Goal: Check status

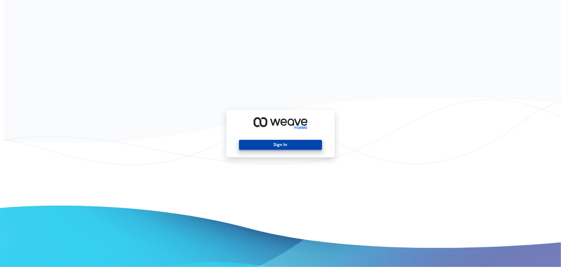
click at [299, 140] on button "Sign In" at bounding box center [280, 145] width 83 height 10
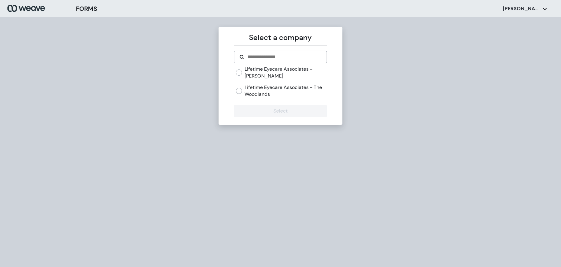
click at [245, 94] on label "Lifetime Eyecare Associates - The Woodlands" at bounding box center [286, 90] width 82 height 13
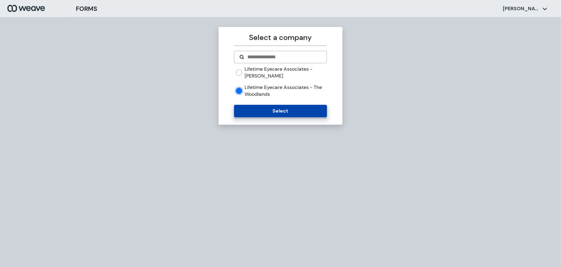
click at [263, 112] on button "Select" at bounding box center [280, 111] width 93 height 12
